Goal: Information Seeking & Learning: Compare options

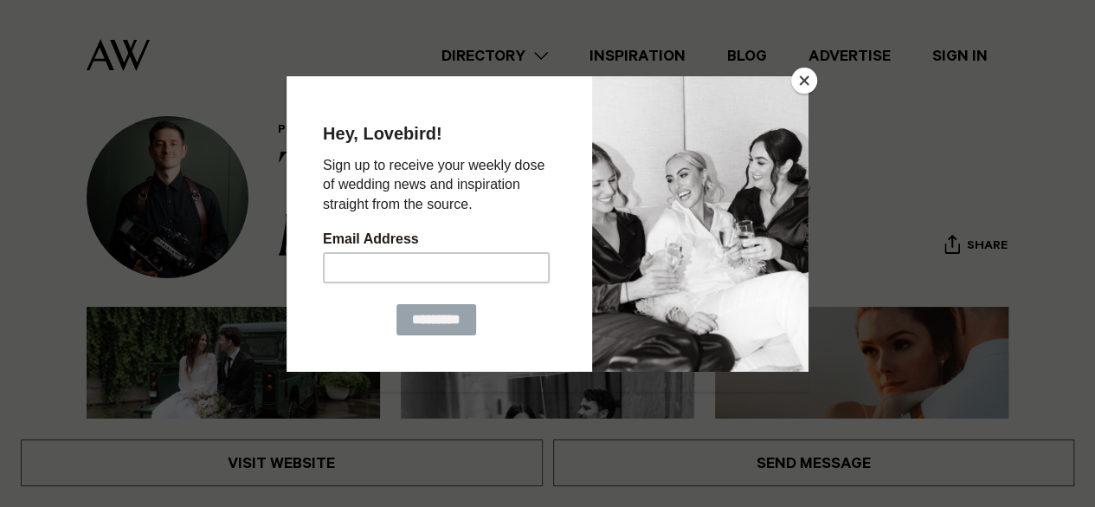
scroll to position [66, 0]
click at [805, 68] on button "Close" at bounding box center [805, 81] width 26 height 26
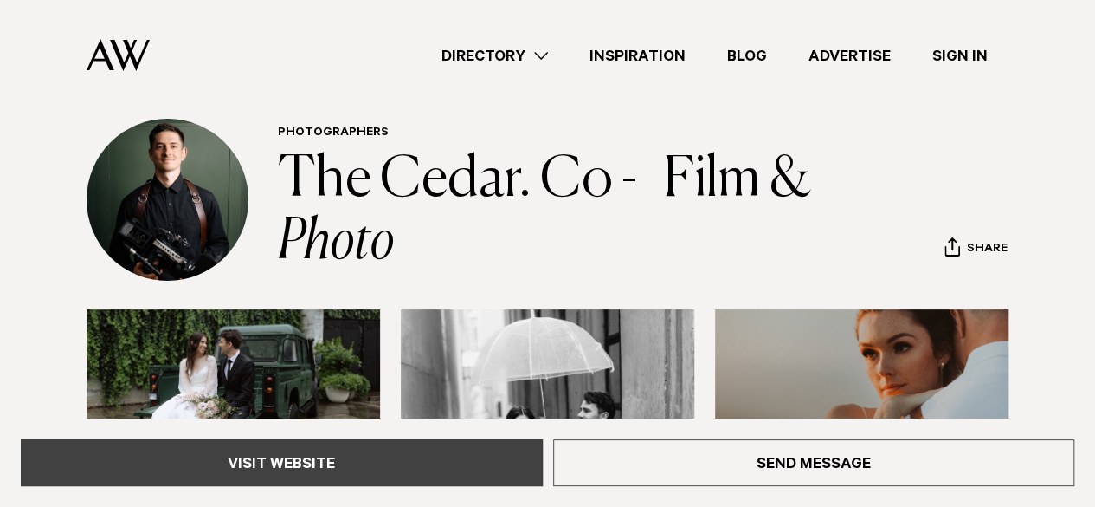
click at [315, 462] on link "Visit Website" at bounding box center [282, 462] width 522 height 47
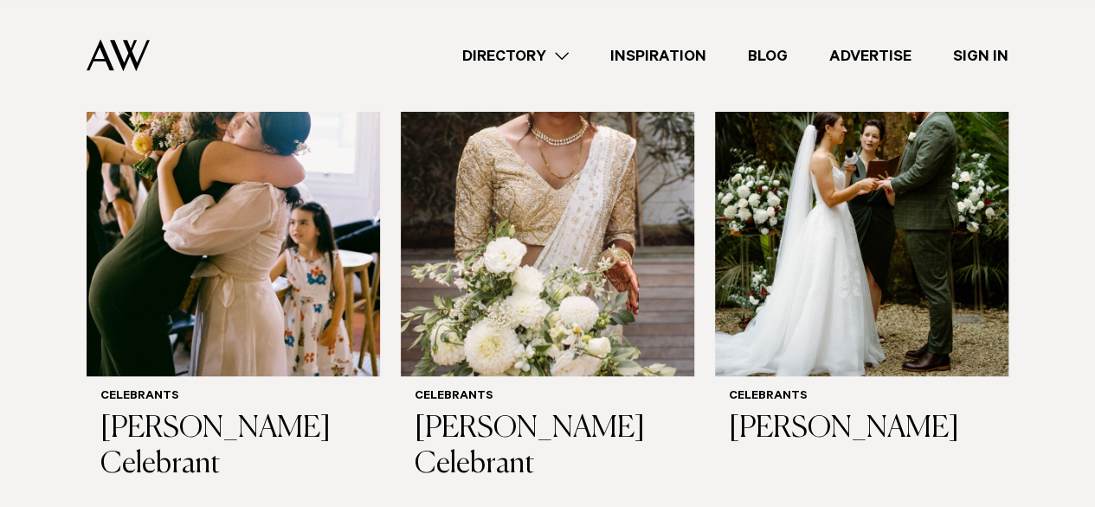
scroll to position [755, 0]
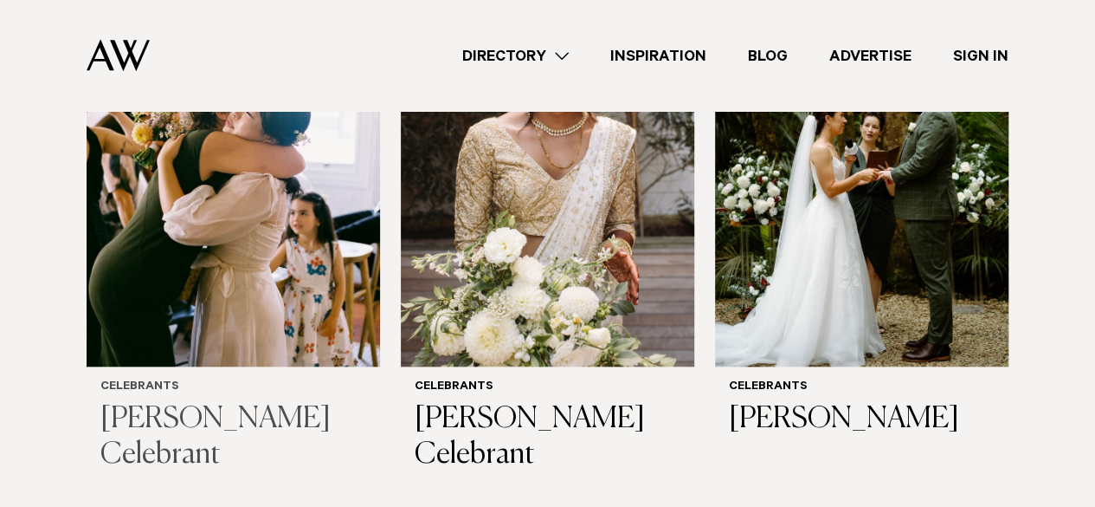
click at [276, 255] on img at bounding box center [234, 169] width 294 height 394
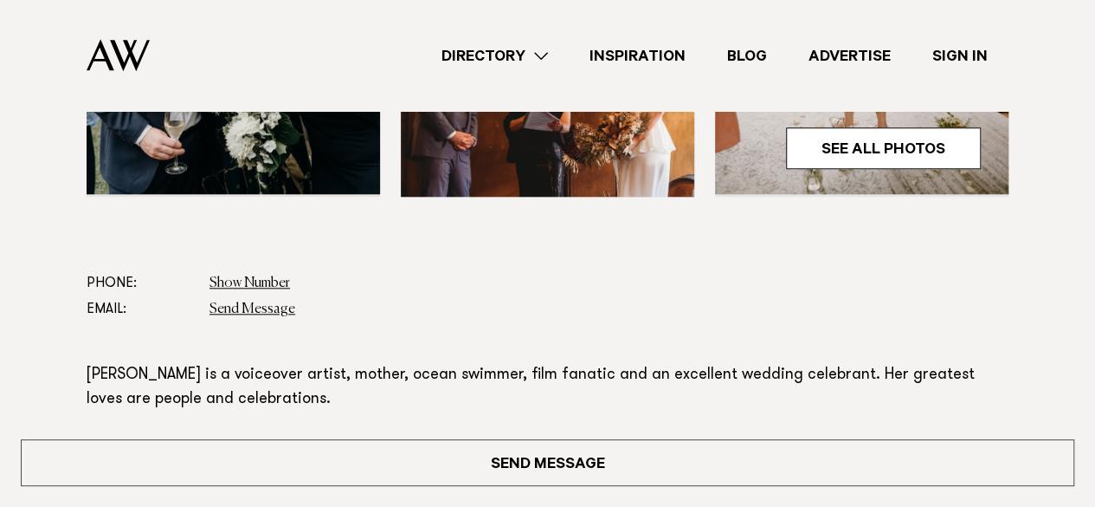
scroll to position [753, 0]
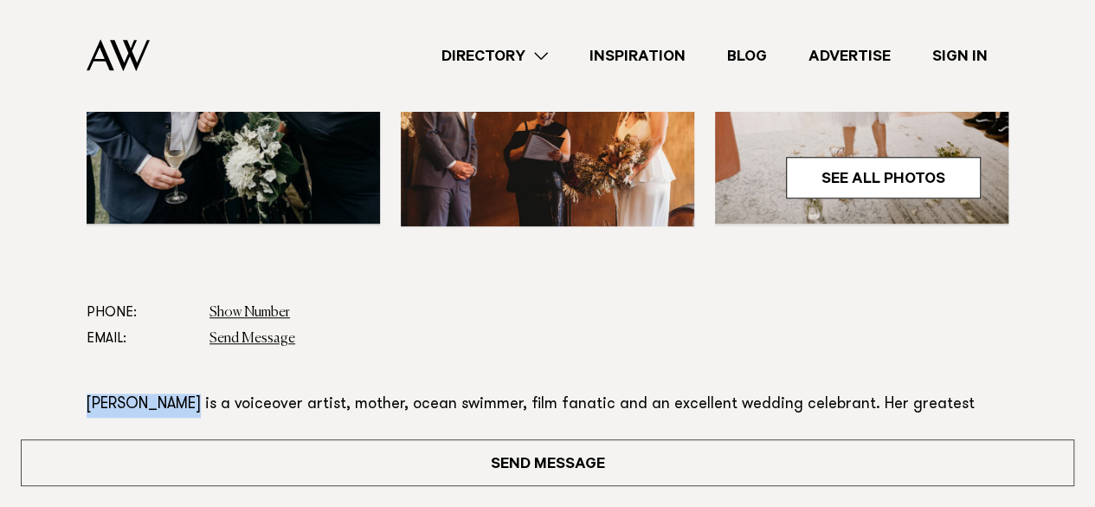
drag, startPoint x: 65, startPoint y: 339, endPoint x: 187, endPoint y: 348, distance: 122.4
click at [187, 348] on div "Phone: Show Number 0212410668 Email: Send Message Read more" at bounding box center [548, 504] width 1068 height 409
copy p "[PERSON_NAME]"
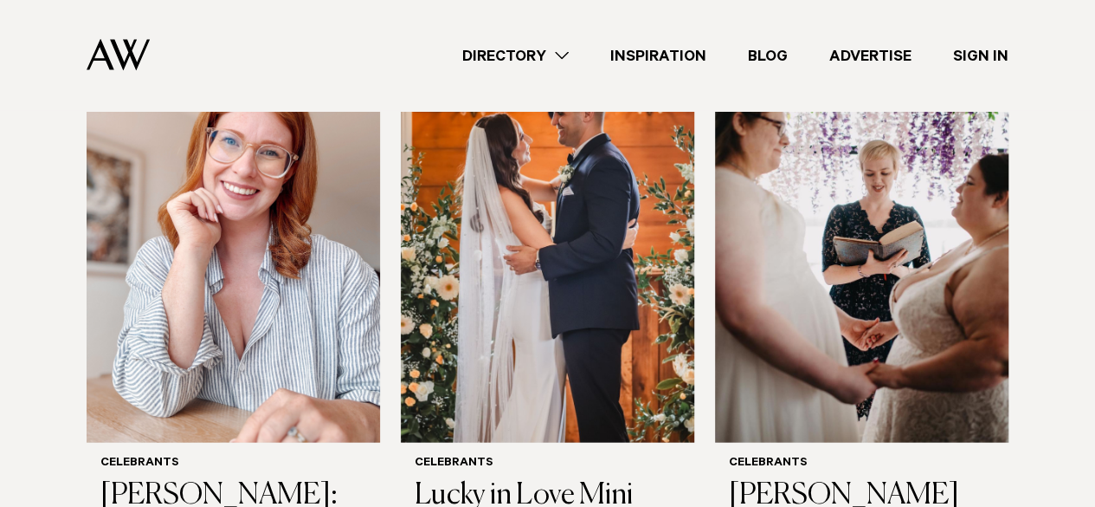
scroll to position [1781, 0]
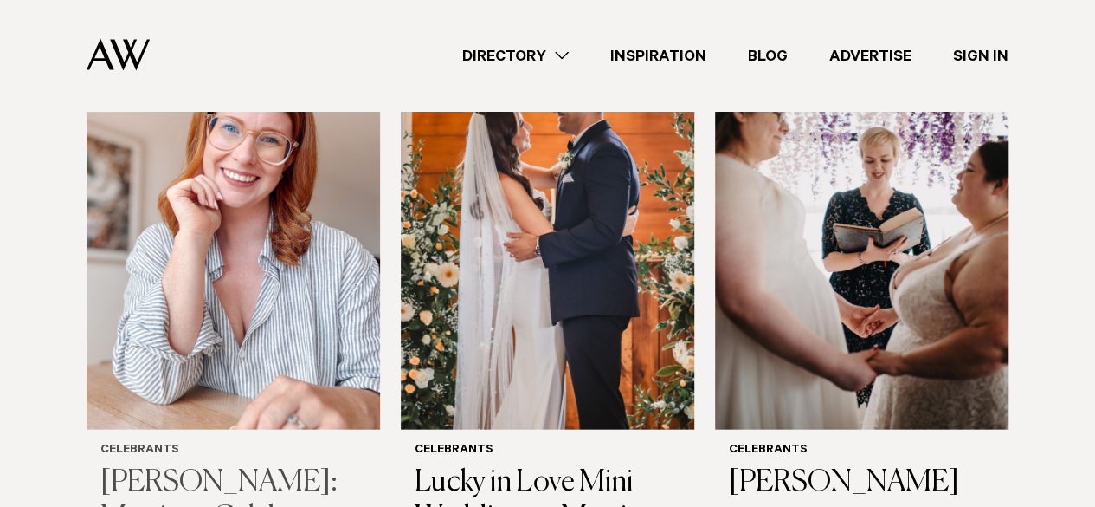
click at [286, 300] on img at bounding box center [234, 233] width 294 height 394
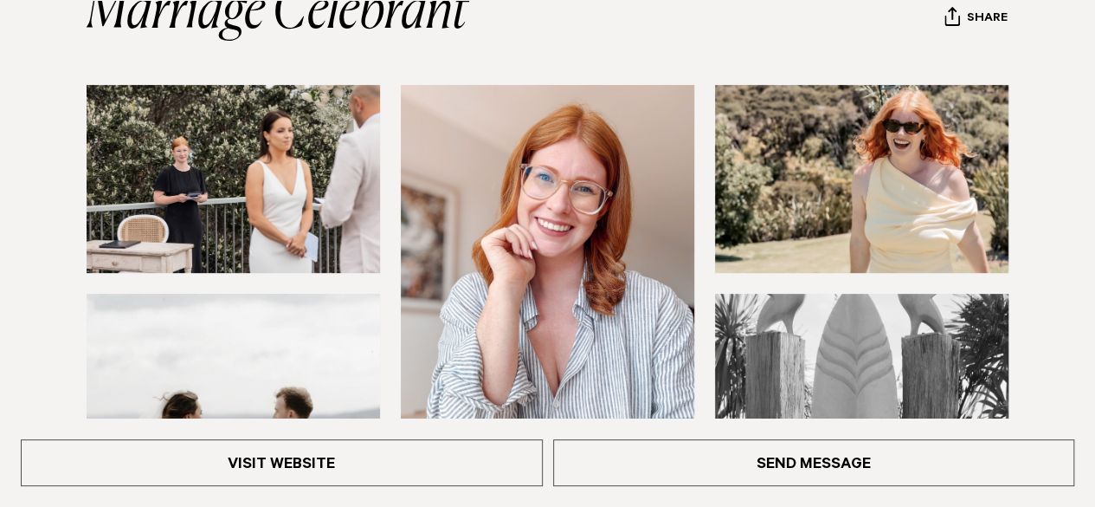
scroll to position [604, 0]
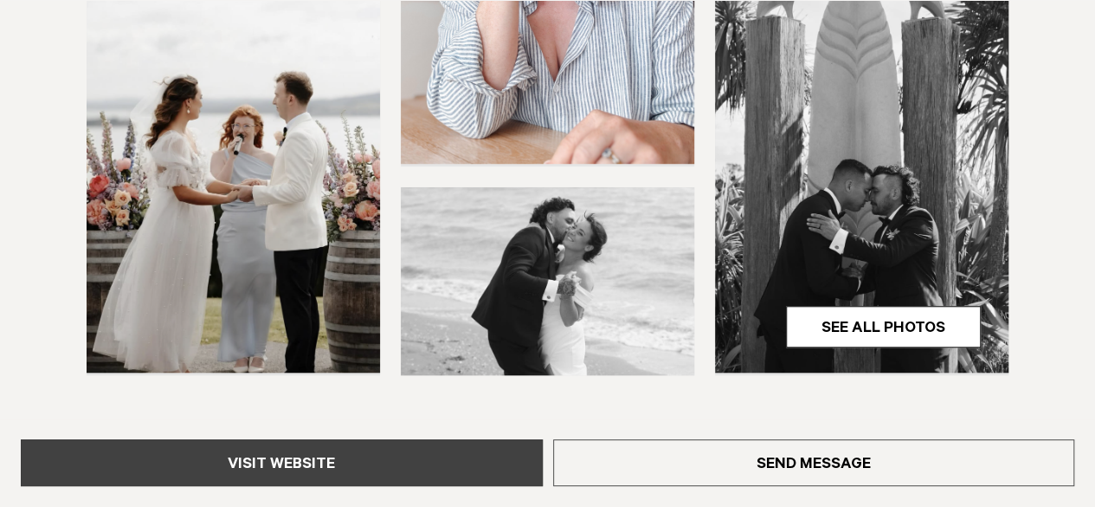
click at [398, 476] on link "Visit Website" at bounding box center [282, 462] width 522 height 47
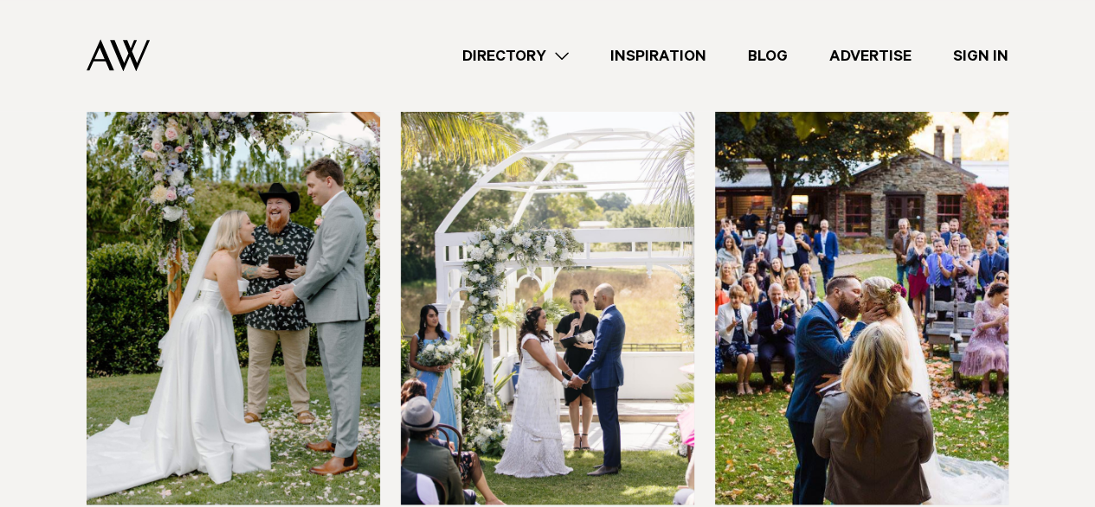
scroll to position [1177, 0]
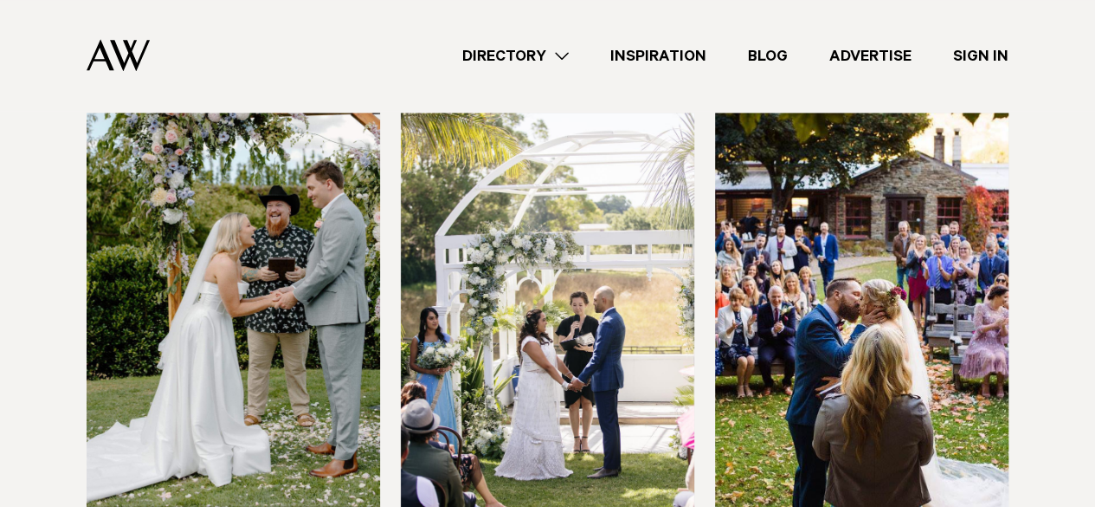
click at [830, 332] on img at bounding box center [862, 310] width 294 height 394
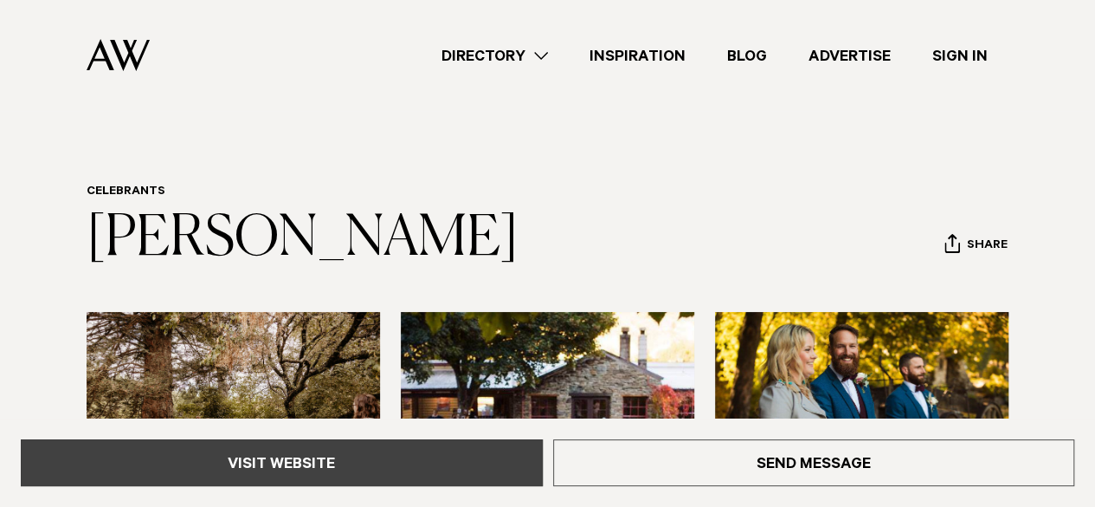
click at [492, 470] on link "Visit Website" at bounding box center [282, 462] width 522 height 47
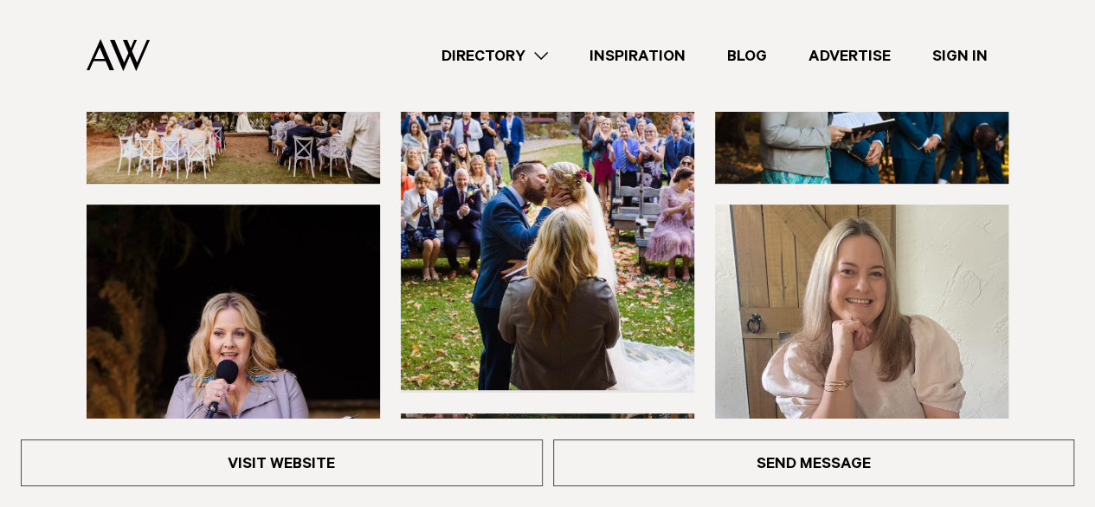
scroll to position [408, 0]
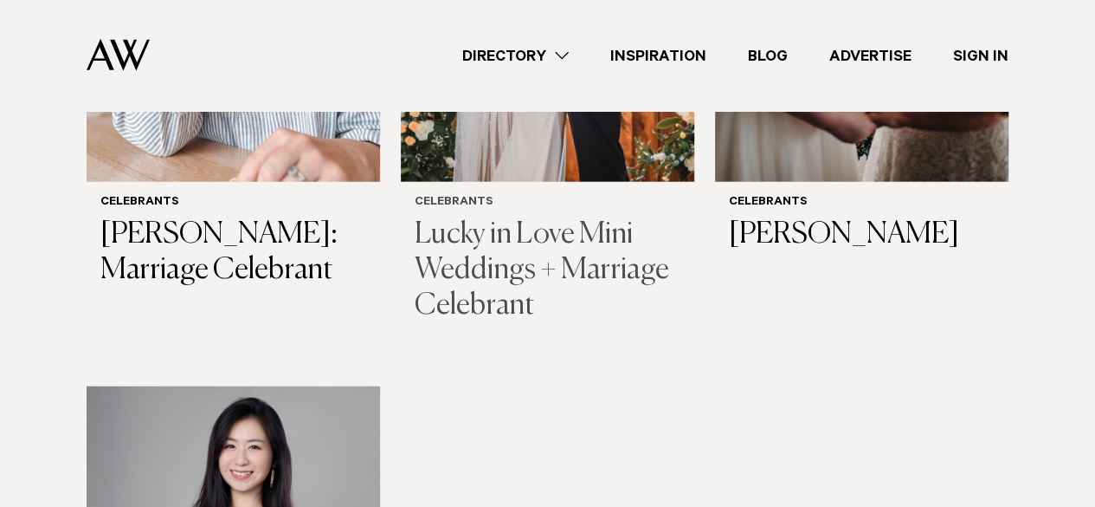
scroll to position [1780, 0]
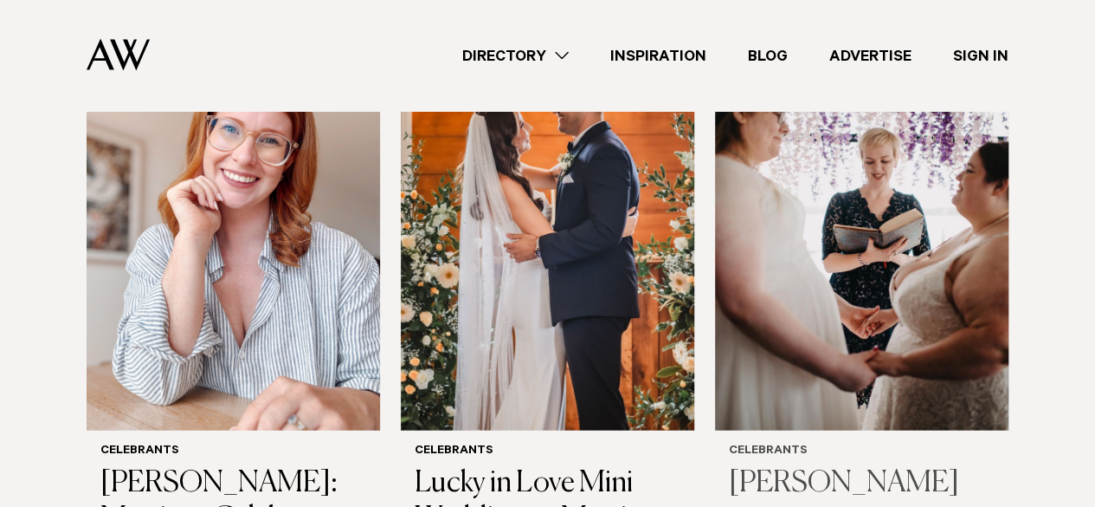
click at [792, 227] on img at bounding box center [862, 234] width 294 height 394
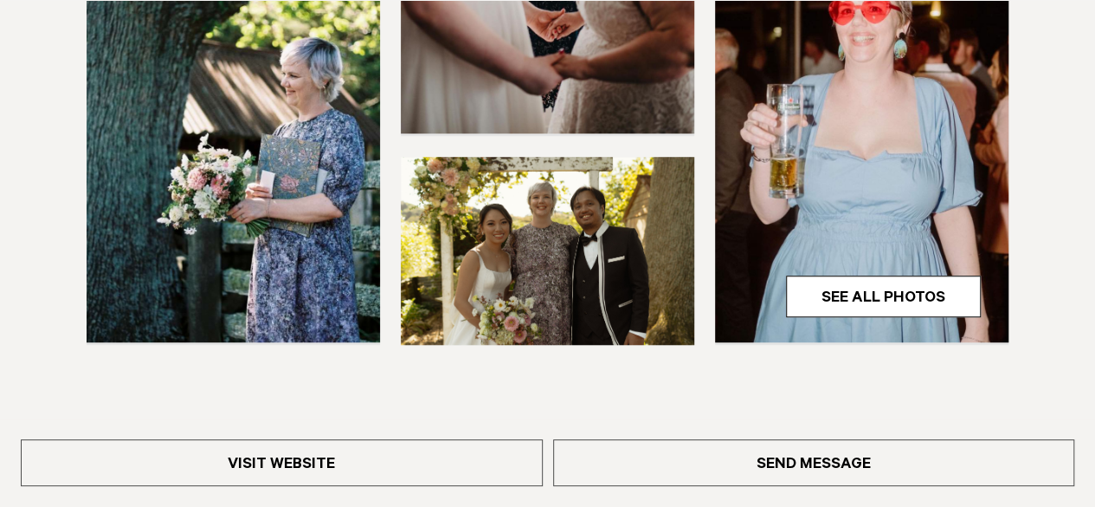
scroll to position [573, 0]
